Goal: Task Accomplishment & Management: Manage account settings

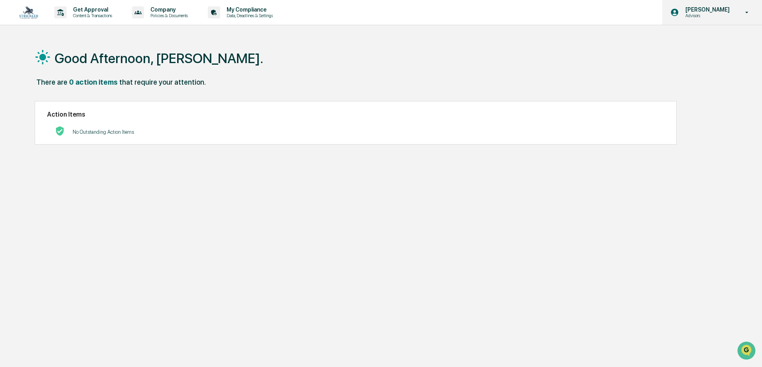
click at [697, 13] on p "Advisors" at bounding box center [706, 16] width 55 height 6
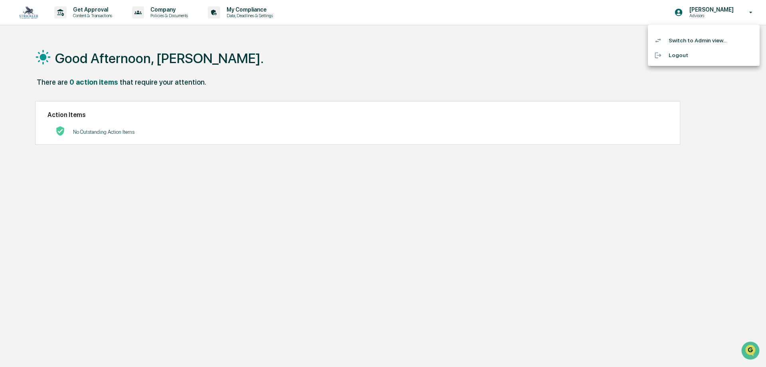
click at [480, 94] on div at bounding box center [383, 183] width 766 height 367
click at [28, 13] on img at bounding box center [28, 12] width 19 height 13
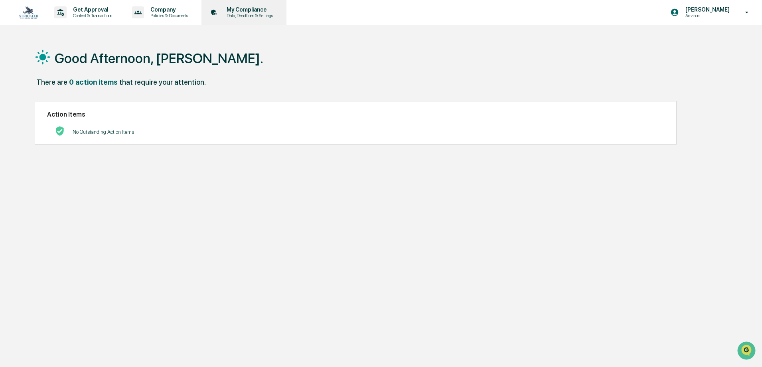
click at [237, 9] on p "My Compliance" at bounding box center [248, 9] width 57 height 6
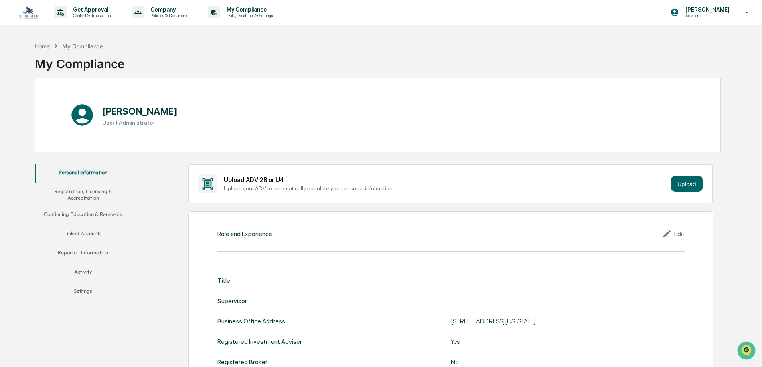
scroll to position [67, 0]
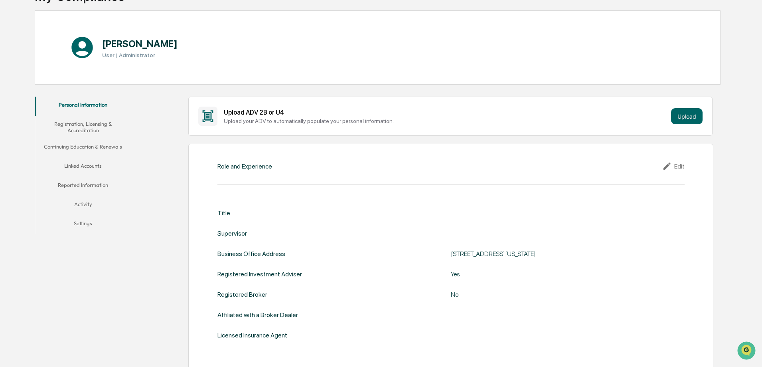
click at [98, 168] on button "Linked Accounts" at bounding box center [83, 167] width 96 height 19
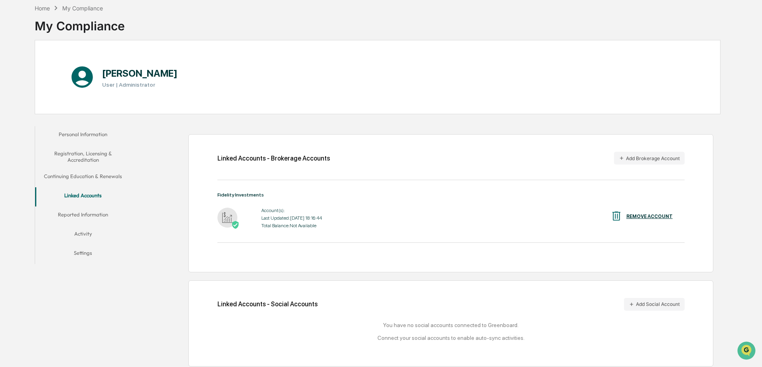
scroll to position [42, 0]
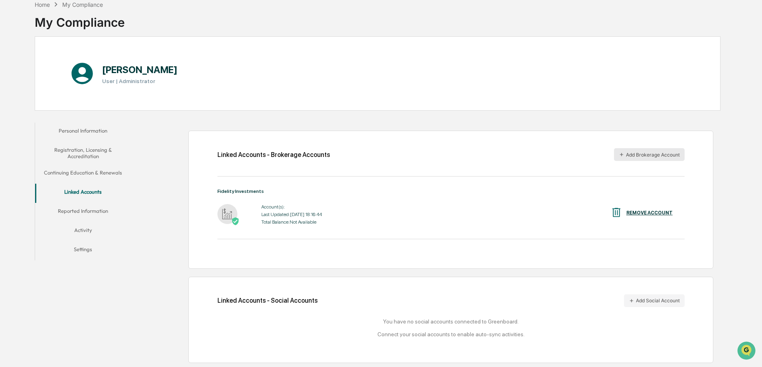
click at [657, 154] on button "Add Brokerage Account" at bounding box center [649, 154] width 71 height 13
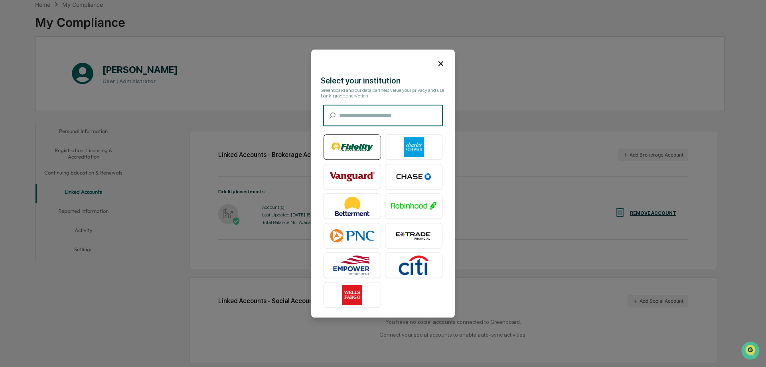
click at [352, 155] on img at bounding box center [352, 147] width 45 height 20
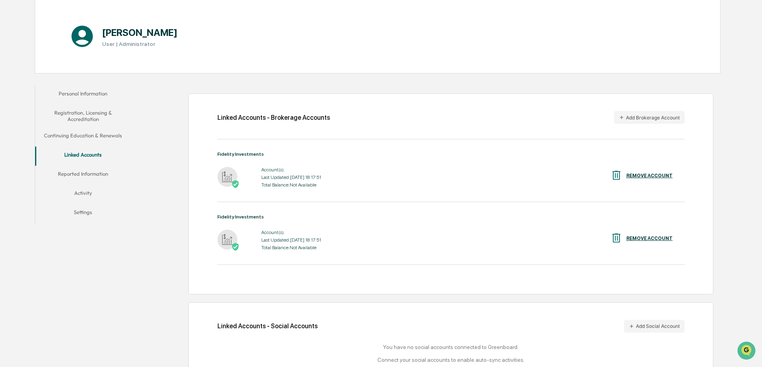
scroll to position [104, 0]
